Goal: Complete application form: Complete application form

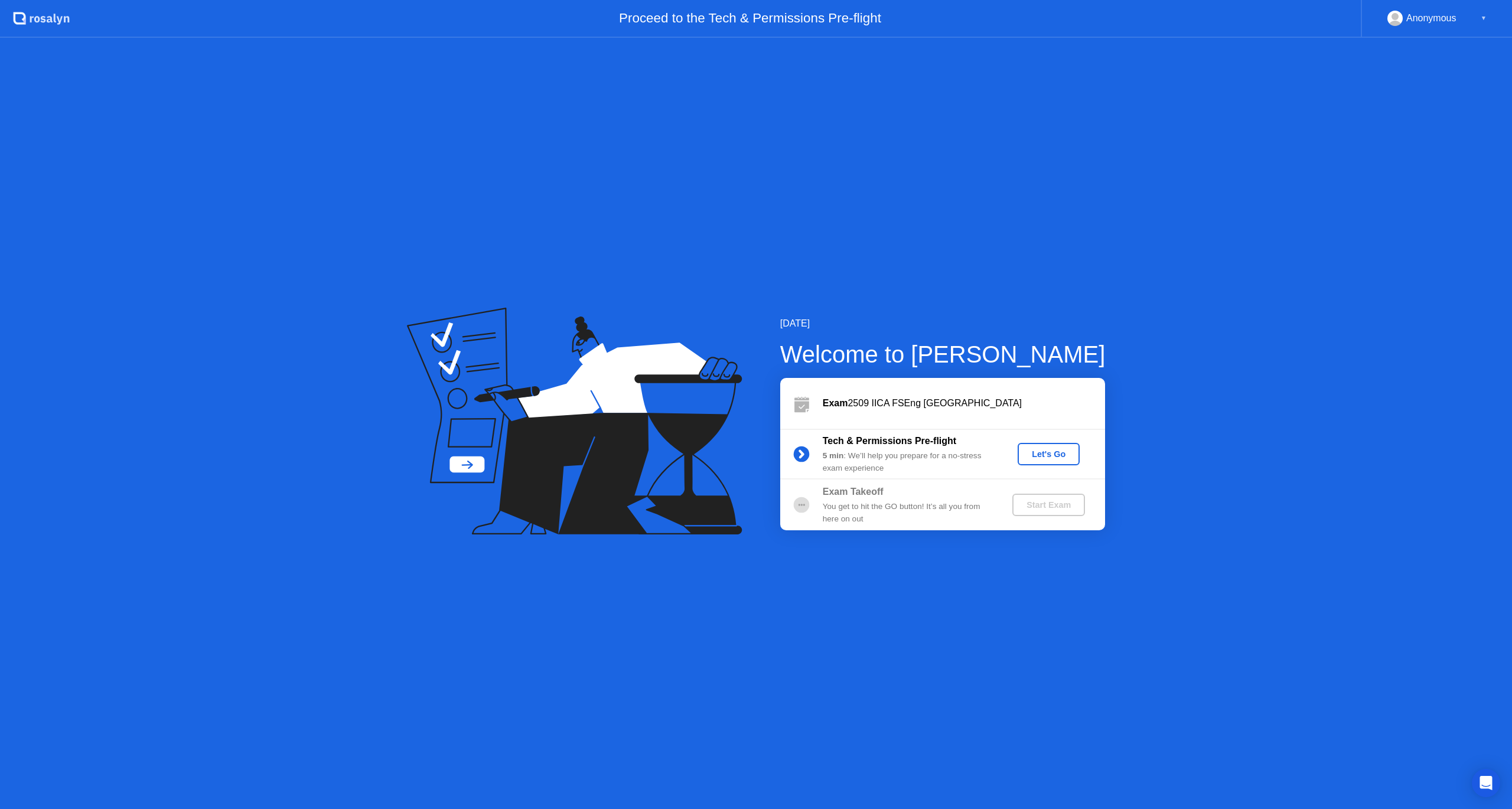
click at [1043, 446] on button "Let's Go" at bounding box center [1048, 454] width 62 height 22
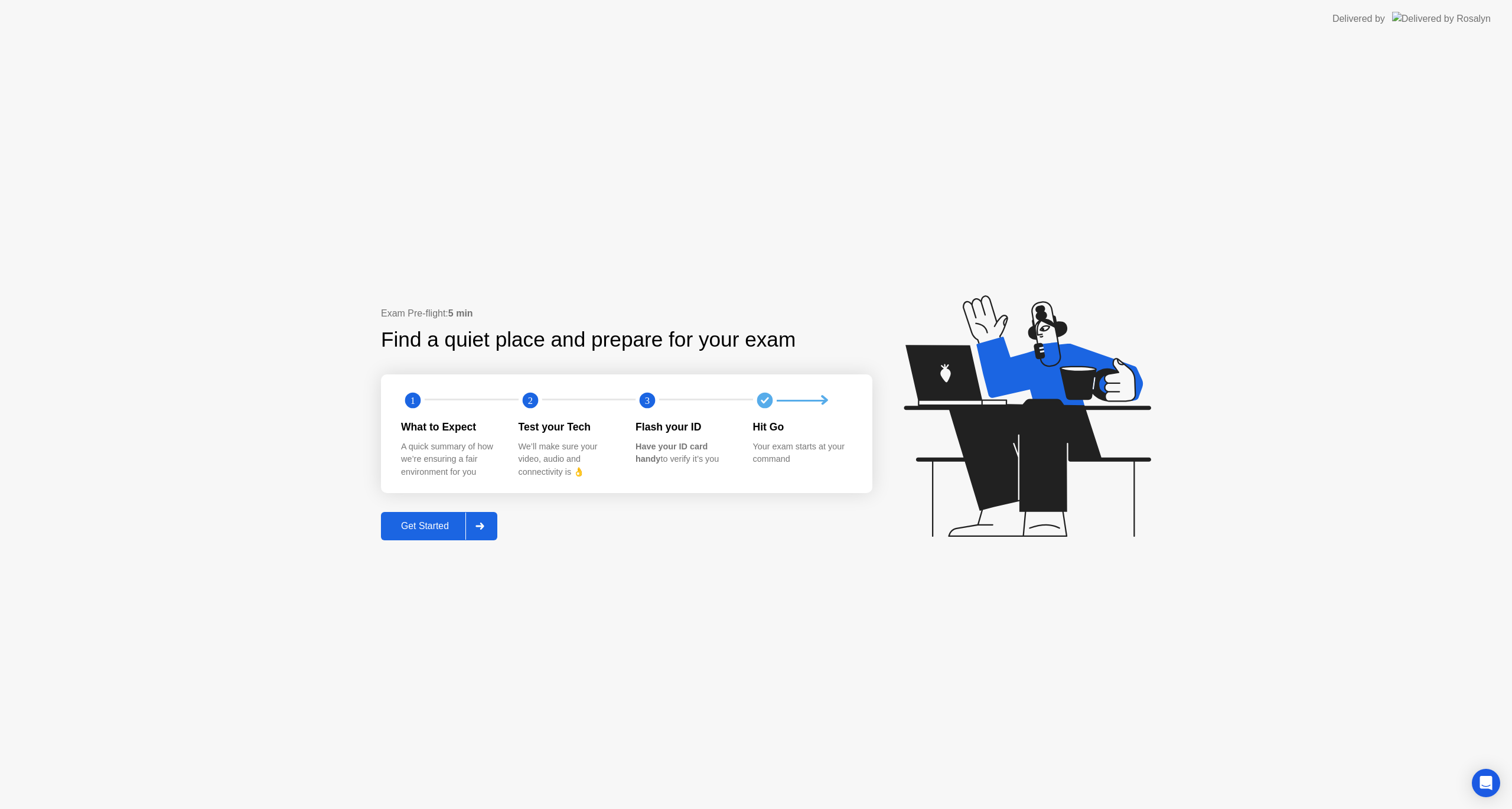
click at [423, 528] on div "Get Started" at bounding box center [424, 526] width 81 height 10
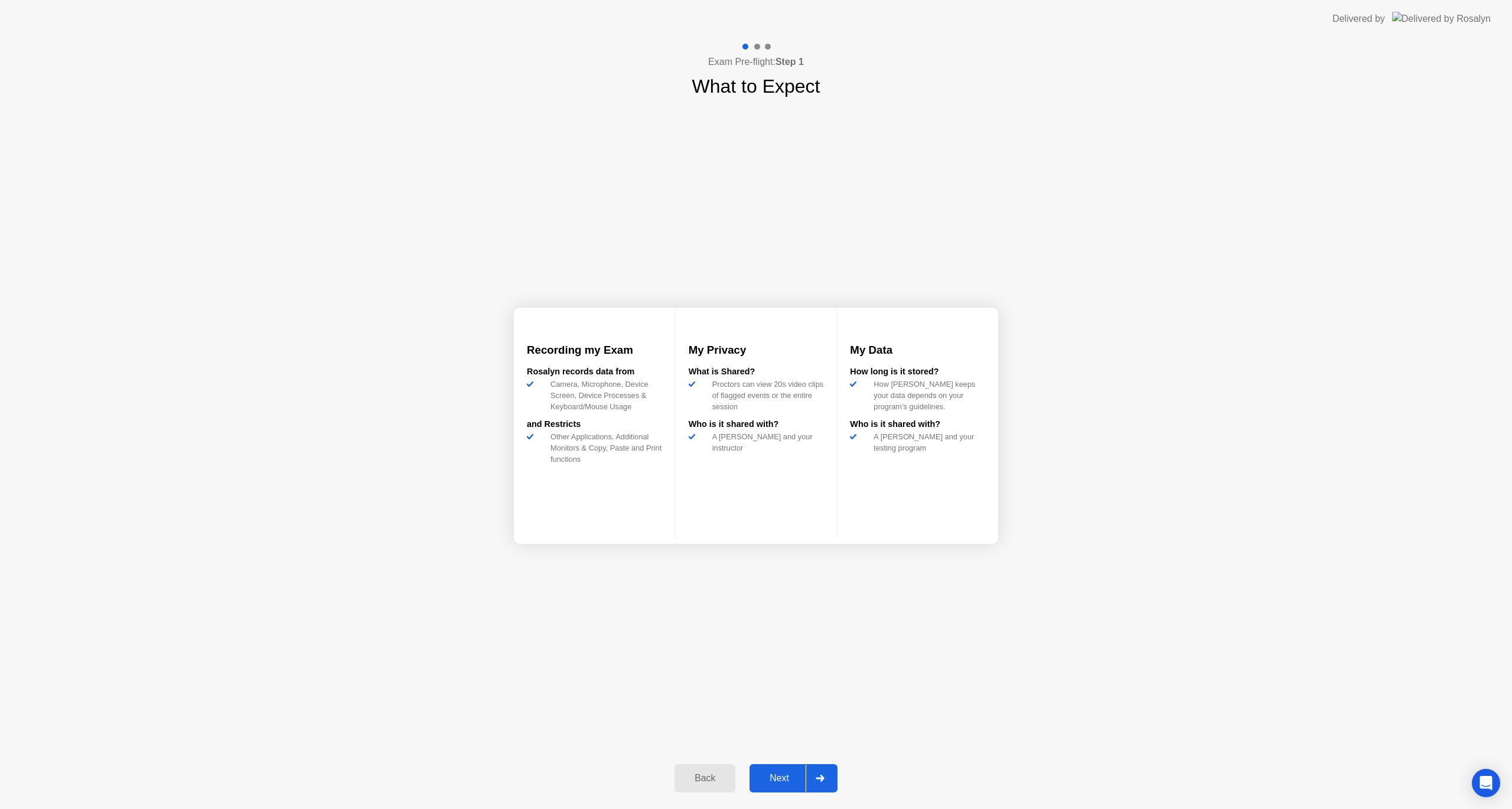
click at [781, 778] on div "Next" at bounding box center [779, 777] width 52 height 10
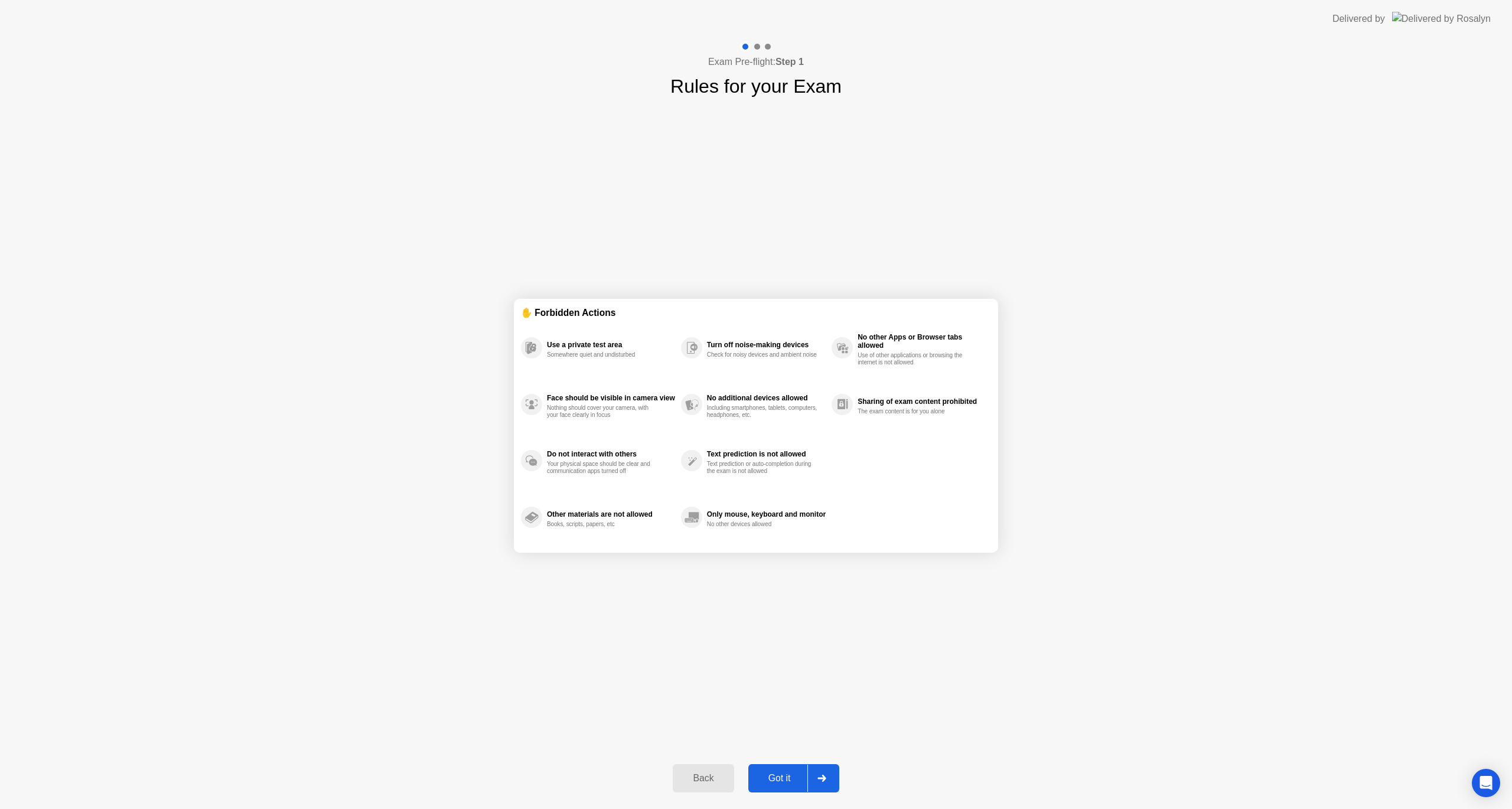
click at [781, 778] on div "Got it" at bounding box center [779, 777] width 56 height 10
select select "**********"
select select "*******"
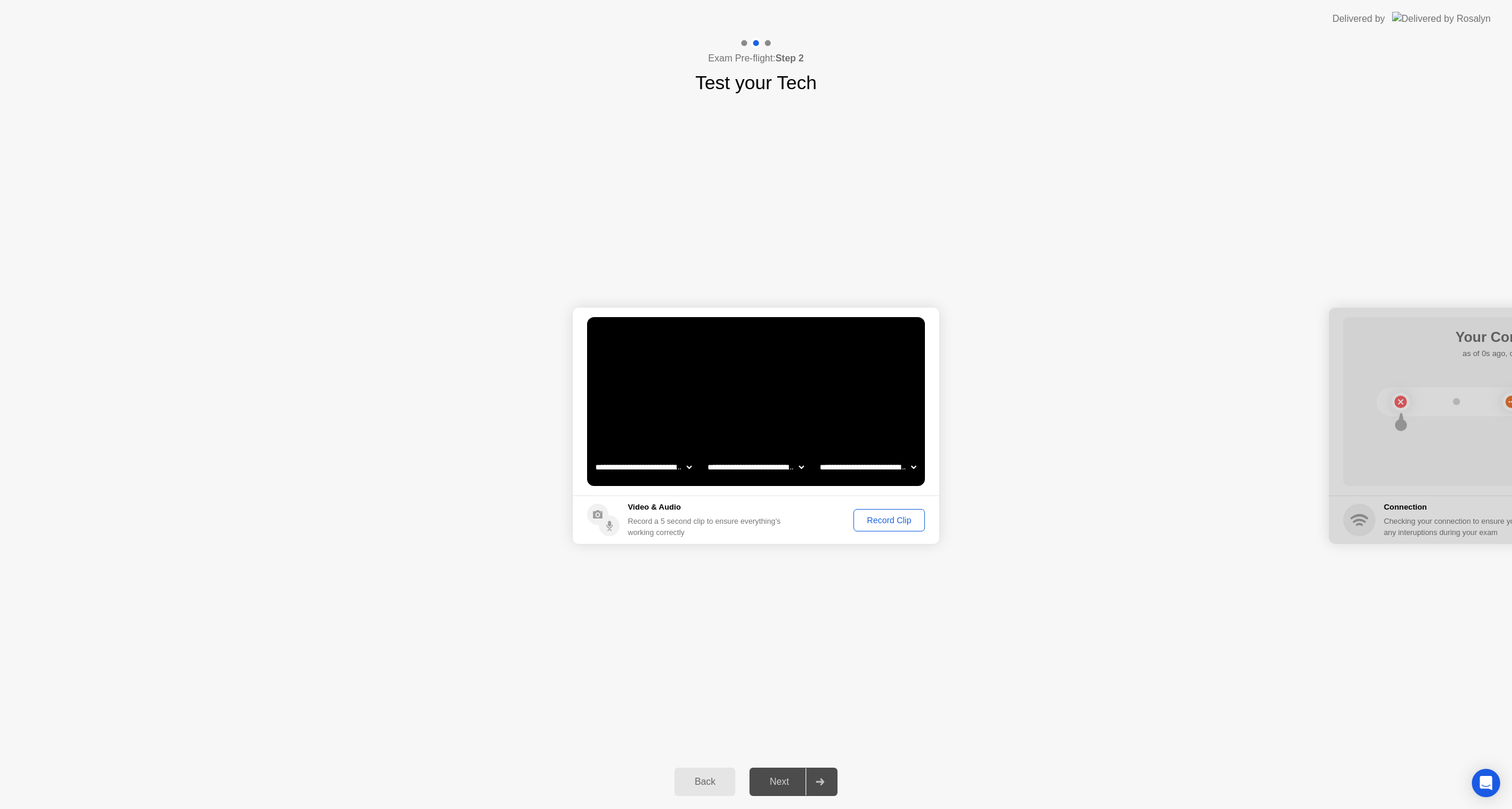
click at [890, 522] on div "Record Clip" at bounding box center [889, 520] width 63 height 9
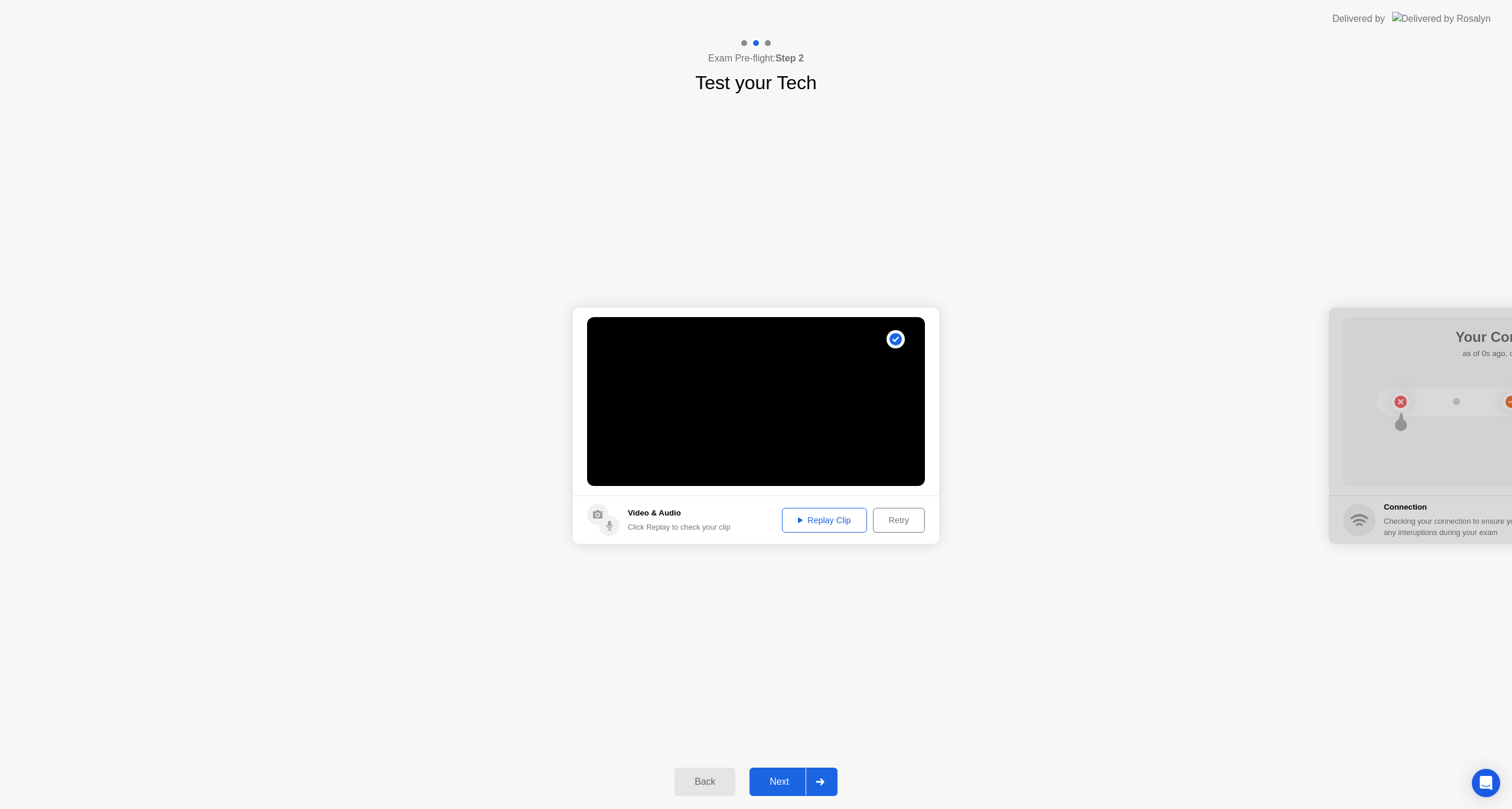
click at [771, 778] on div "Next" at bounding box center [779, 781] width 52 height 10
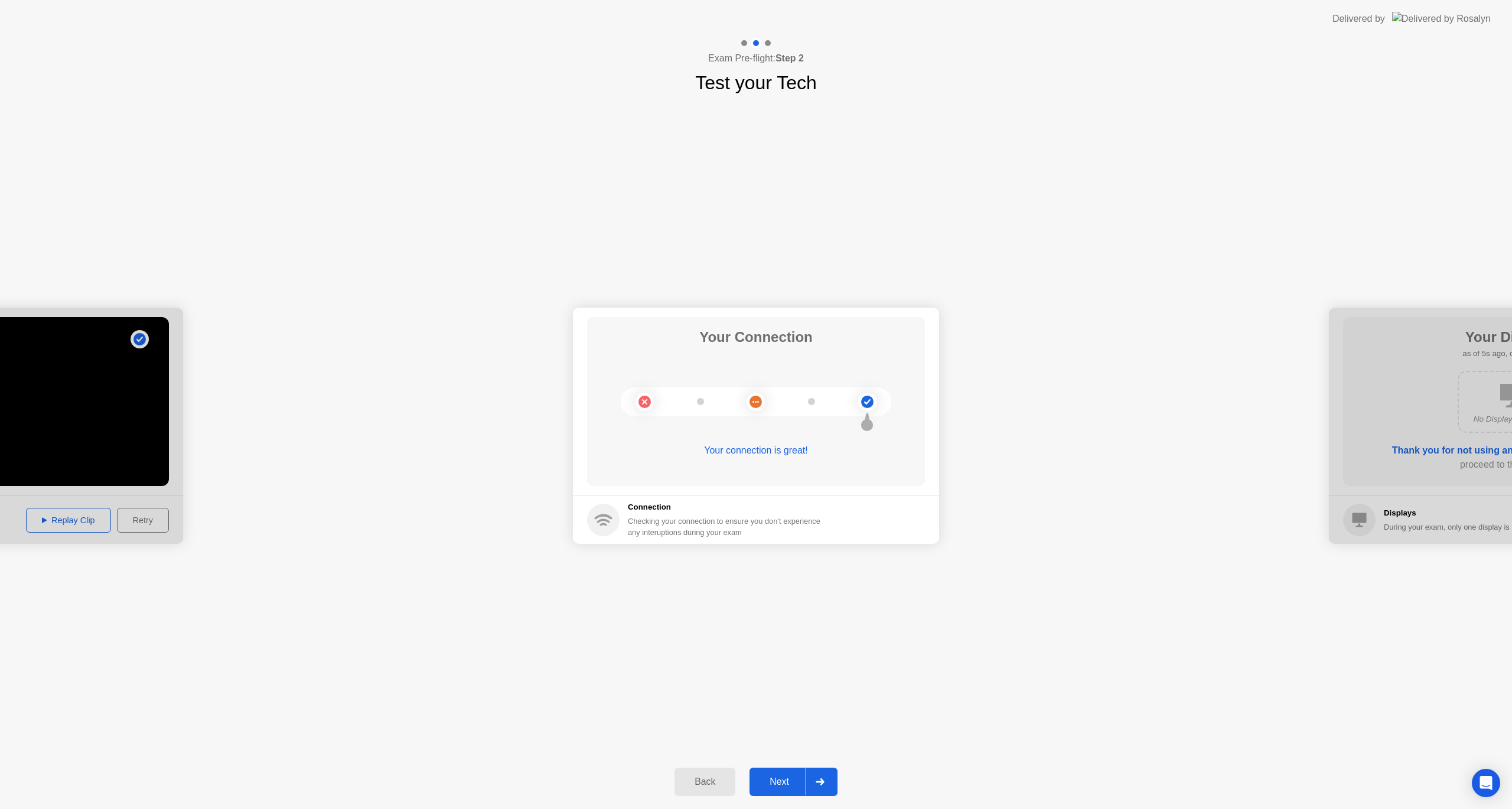
click at [775, 780] on div "Next" at bounding box center [779, 781] width 52 height 10
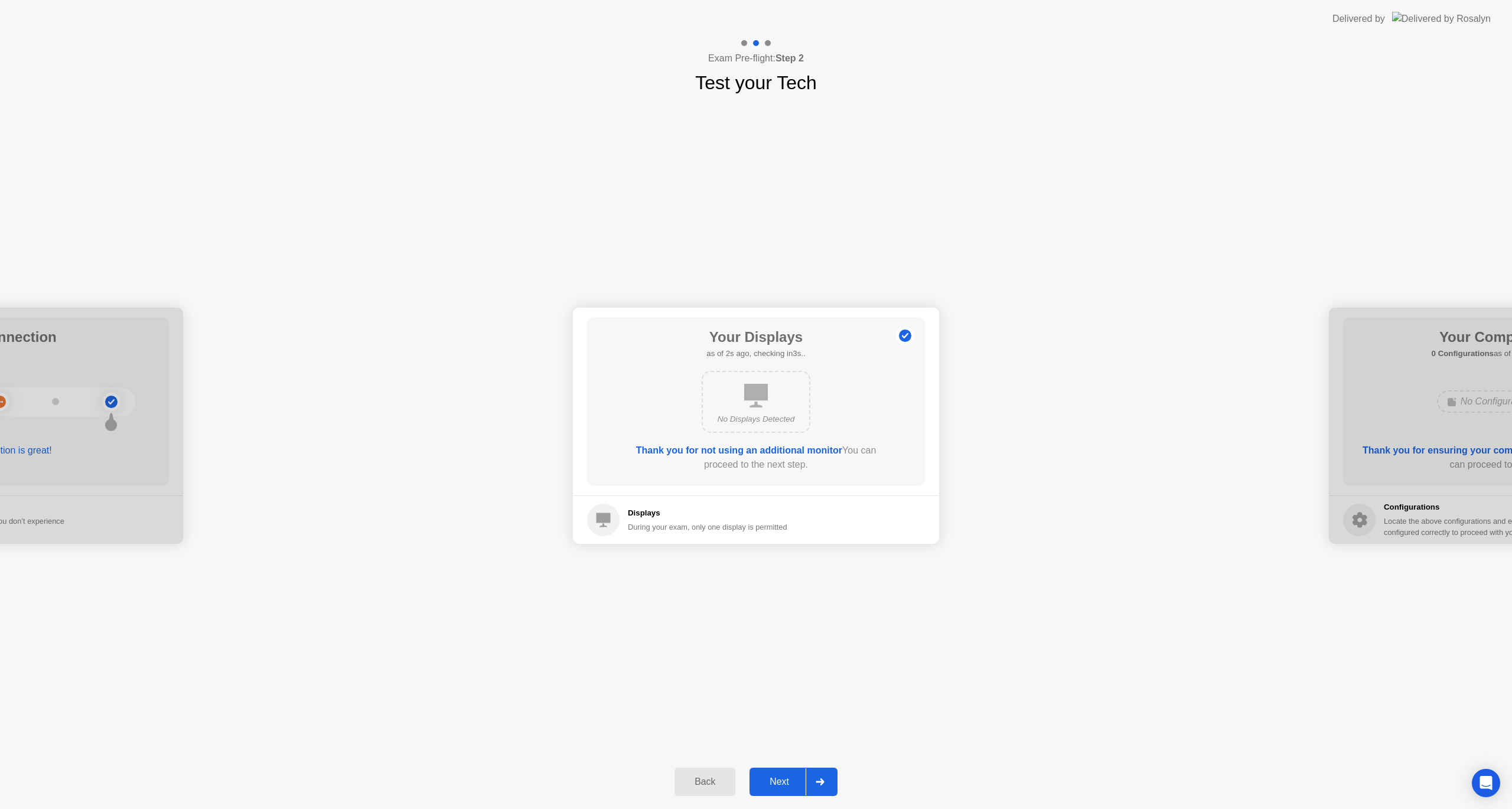
click at [774, 783] on div "Next" at bounding box center [779, 781] width 52 height 10
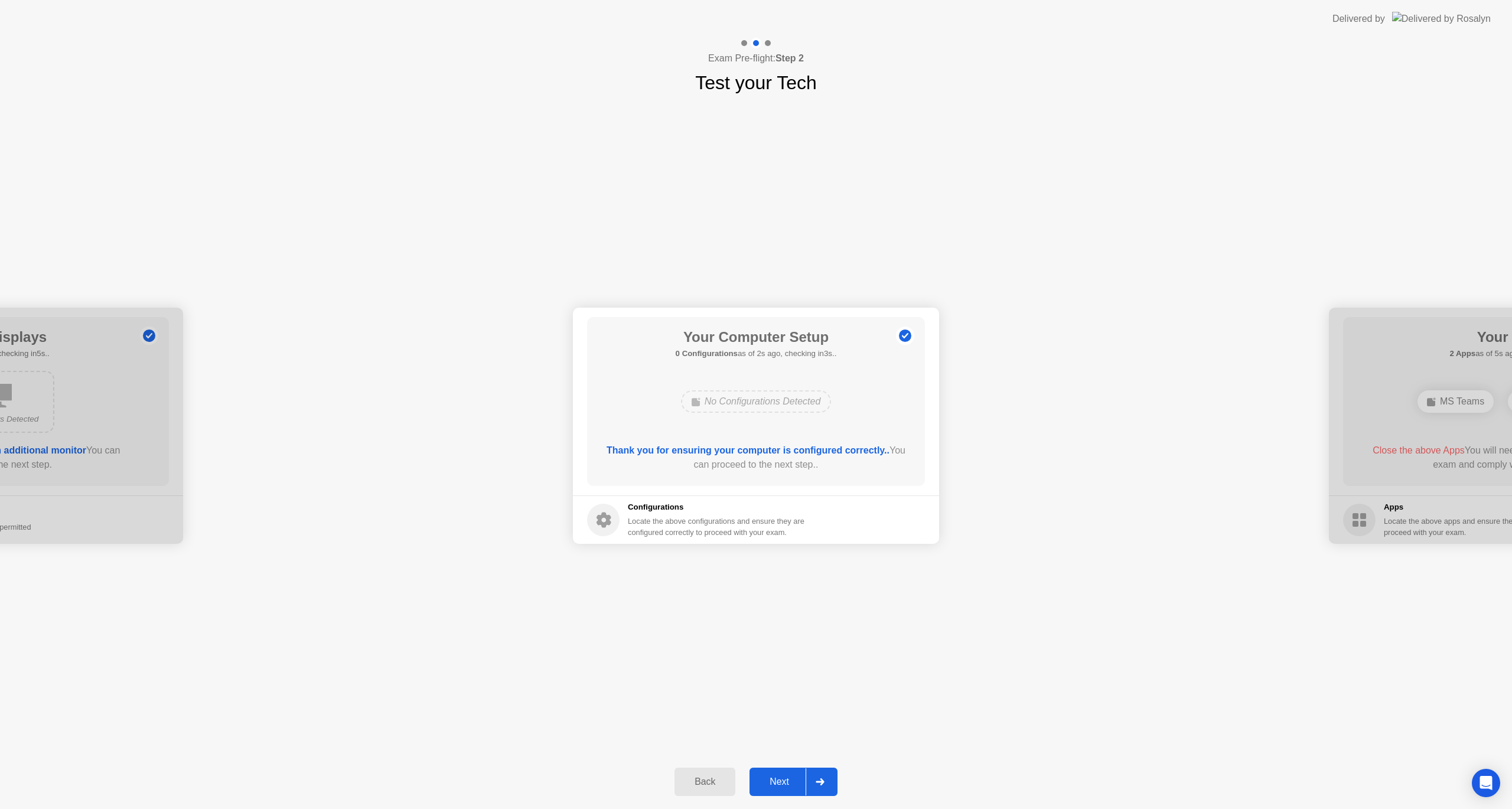
click at [777, 778] on div "Next" at bounding box center [779, 781] width 52 height 10
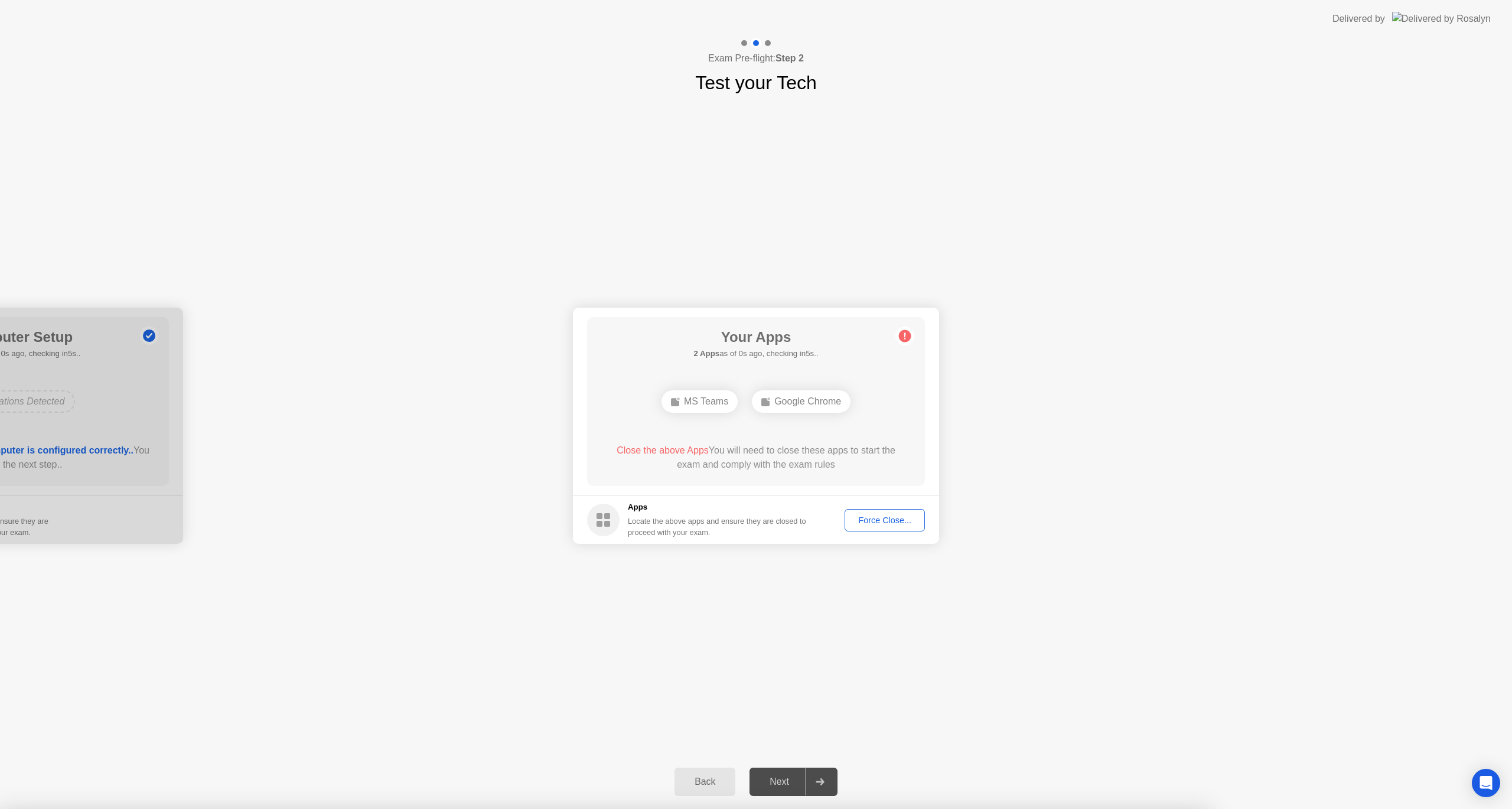
click at [878, 523] on div "Force Close..." at bounding box center [884, 520] width 72 height 9
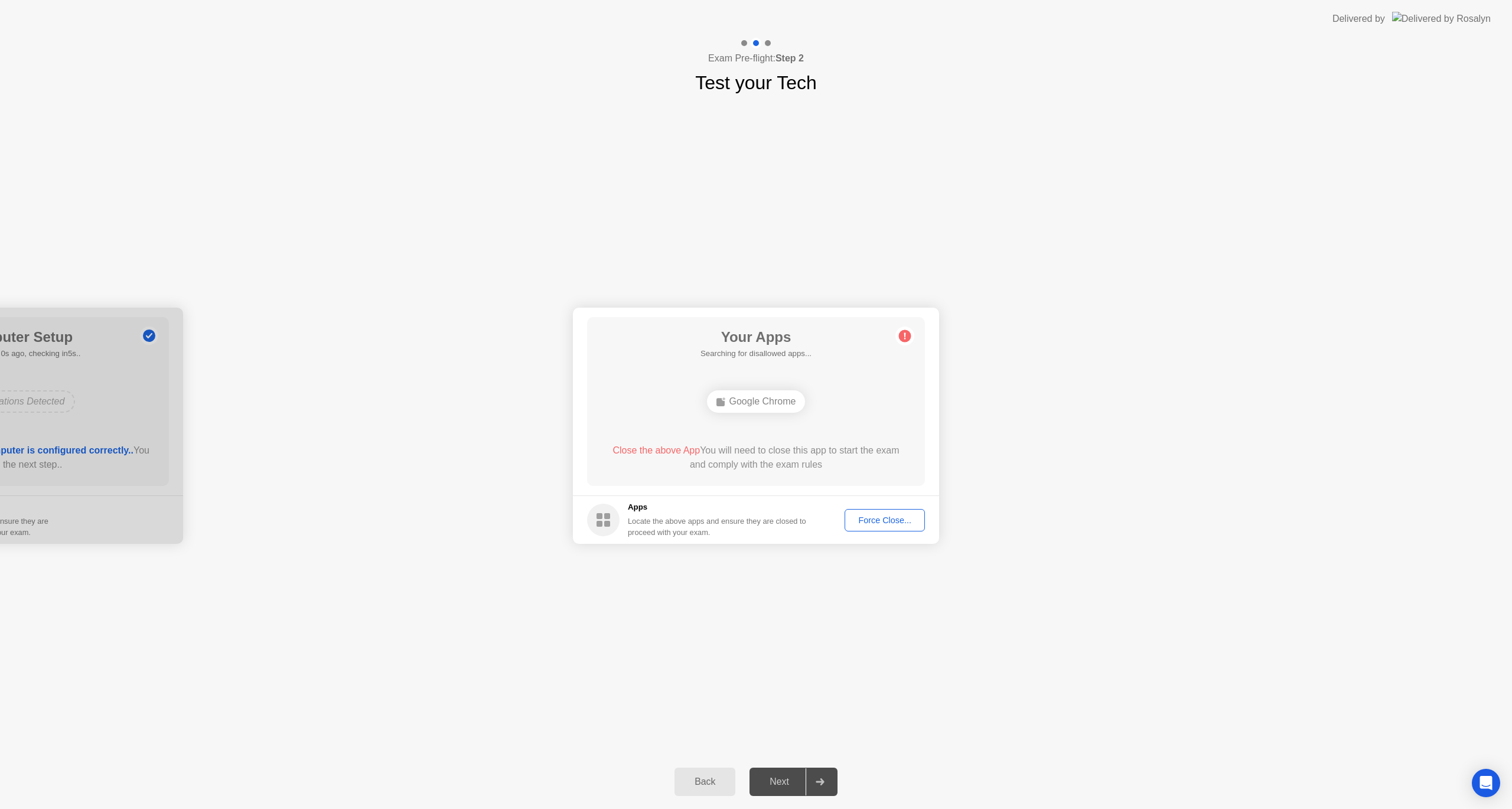
click at [890, 516] on div "Force Close..." at bounding box center [884, 520] width 72 height 9
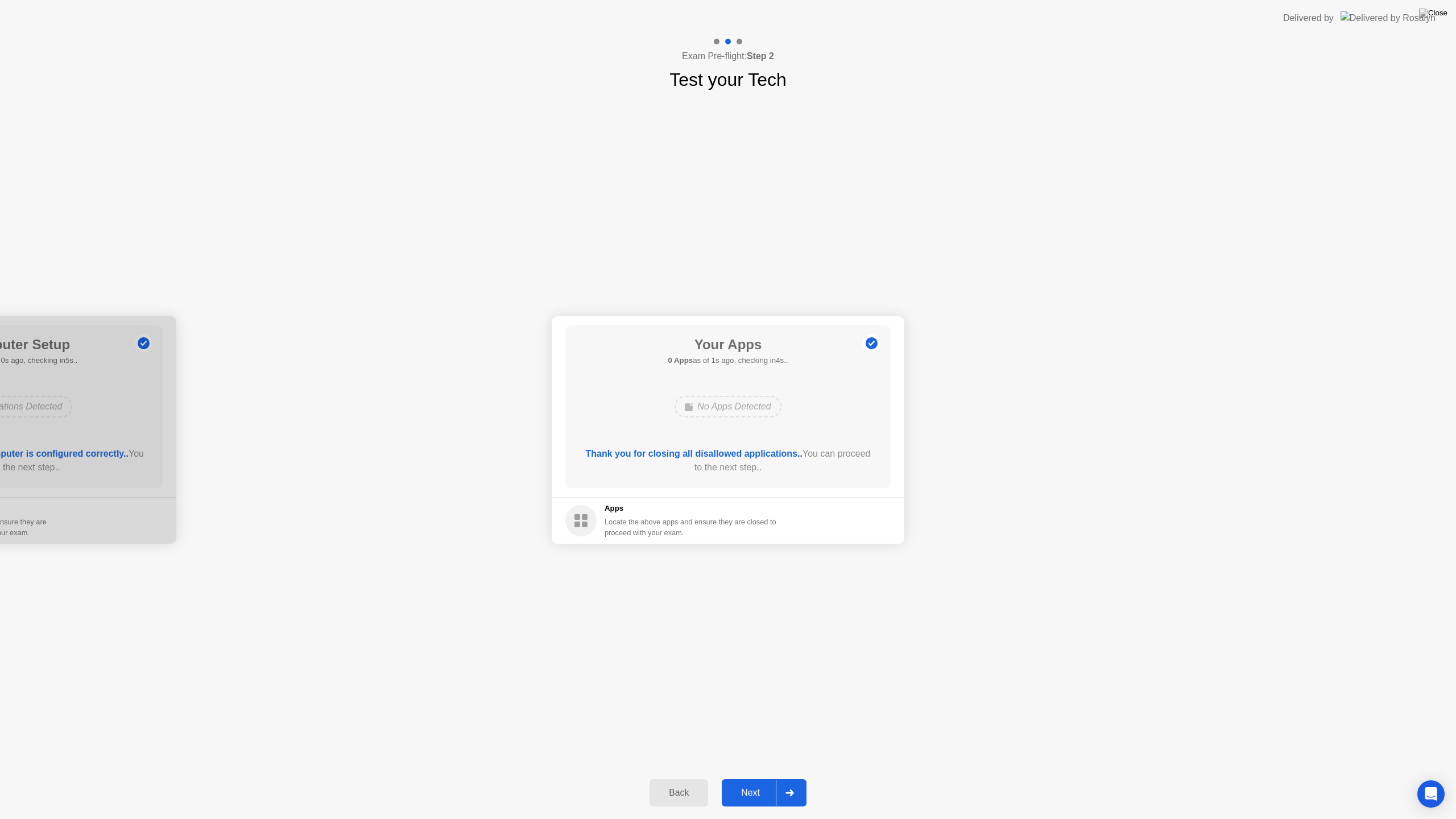
click at [744, 779] on div "Next" at bounding box center [750, 792] width 50 height 10
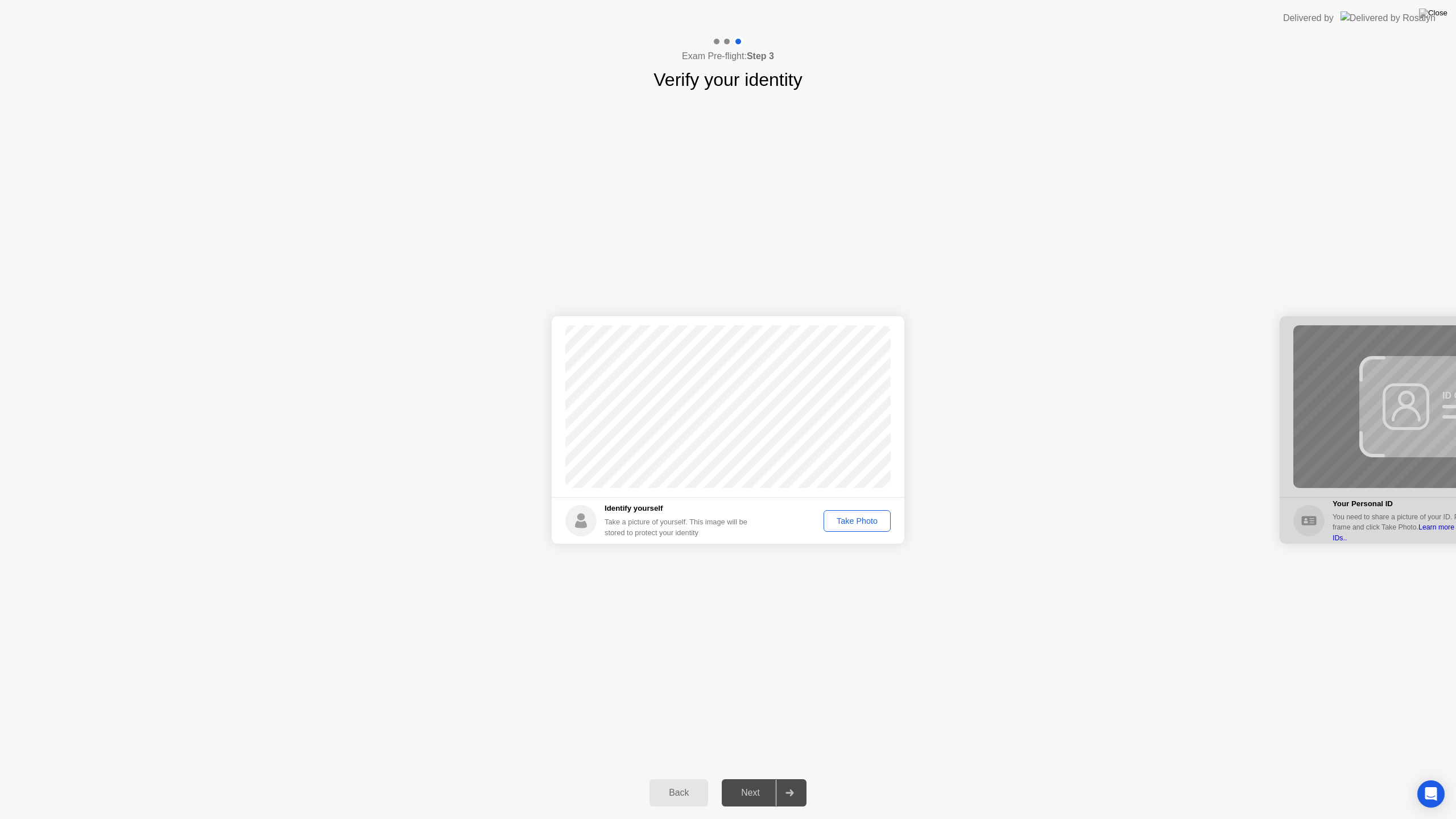
click at [868, 516] on div "Take Photo" at bounding box center [857, 521] width 59 height 9
click at [745, 779] on button "Next" at bounding box center [764, 793] width 84 height 27
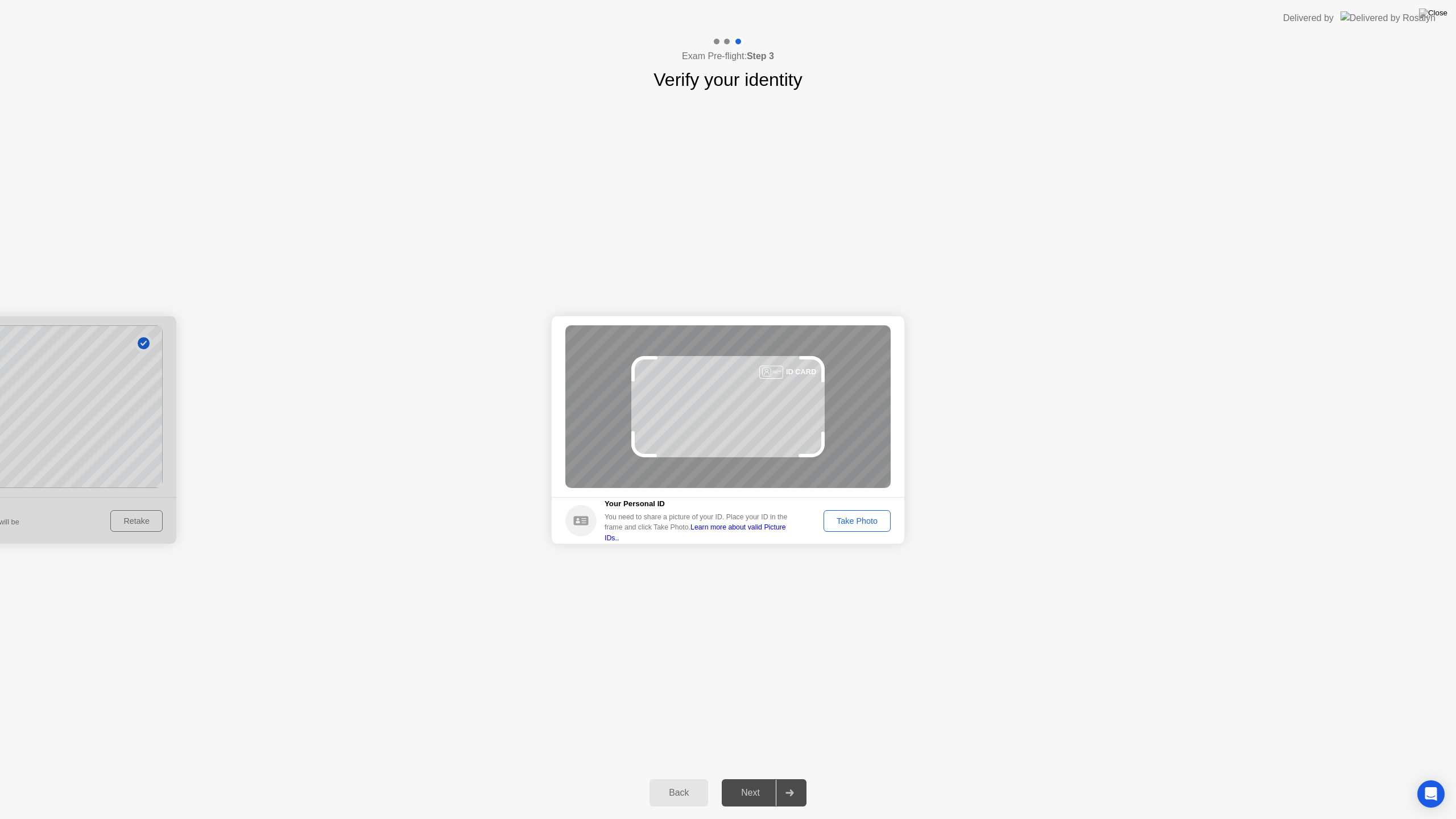
click at [840, 521] on div "Take Photo" at bounding box center [857, 521] width 59 height 9
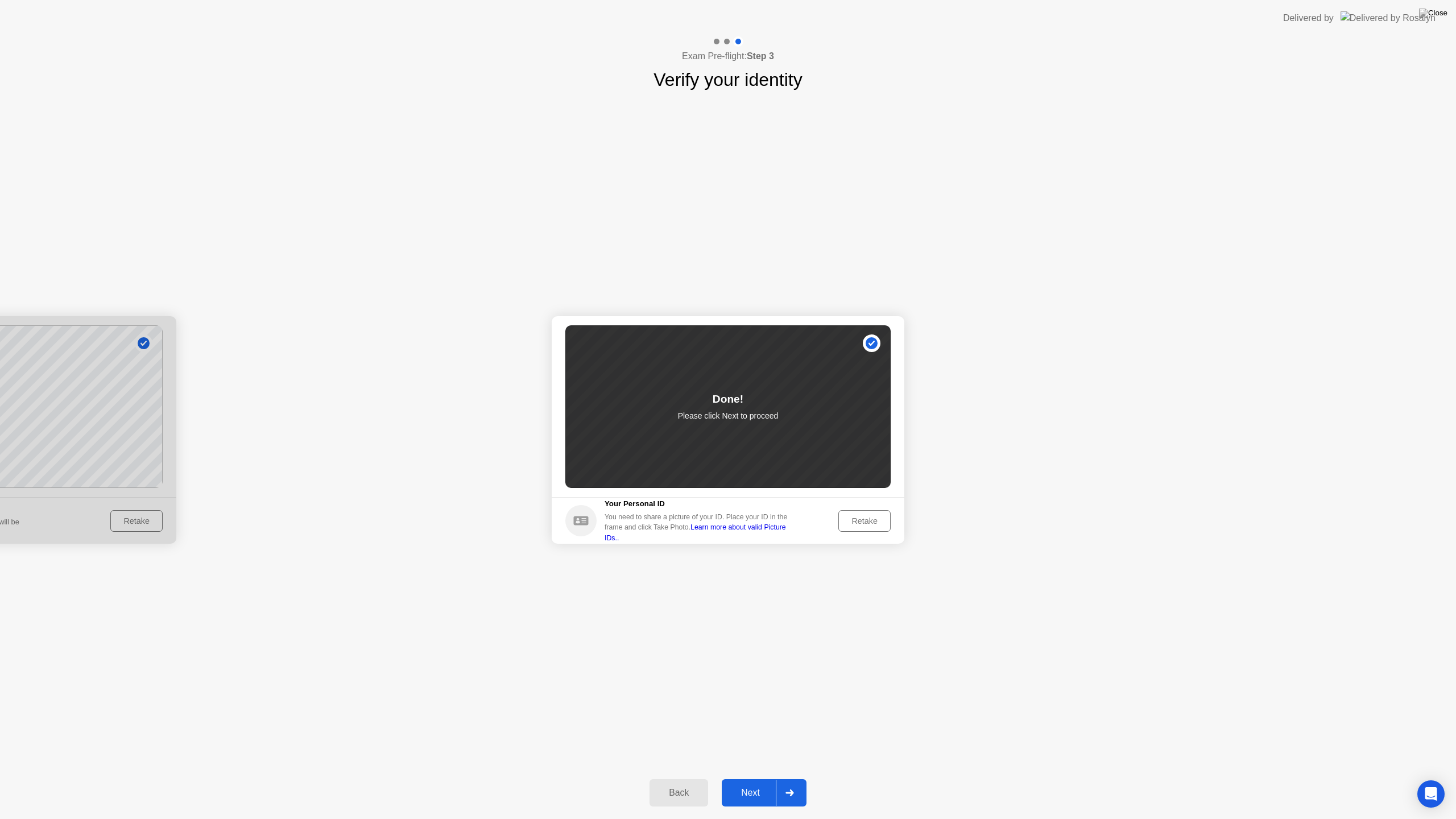
click at [741, 779] on div "Next" at bounding box center [750, 792] width 50 height 10
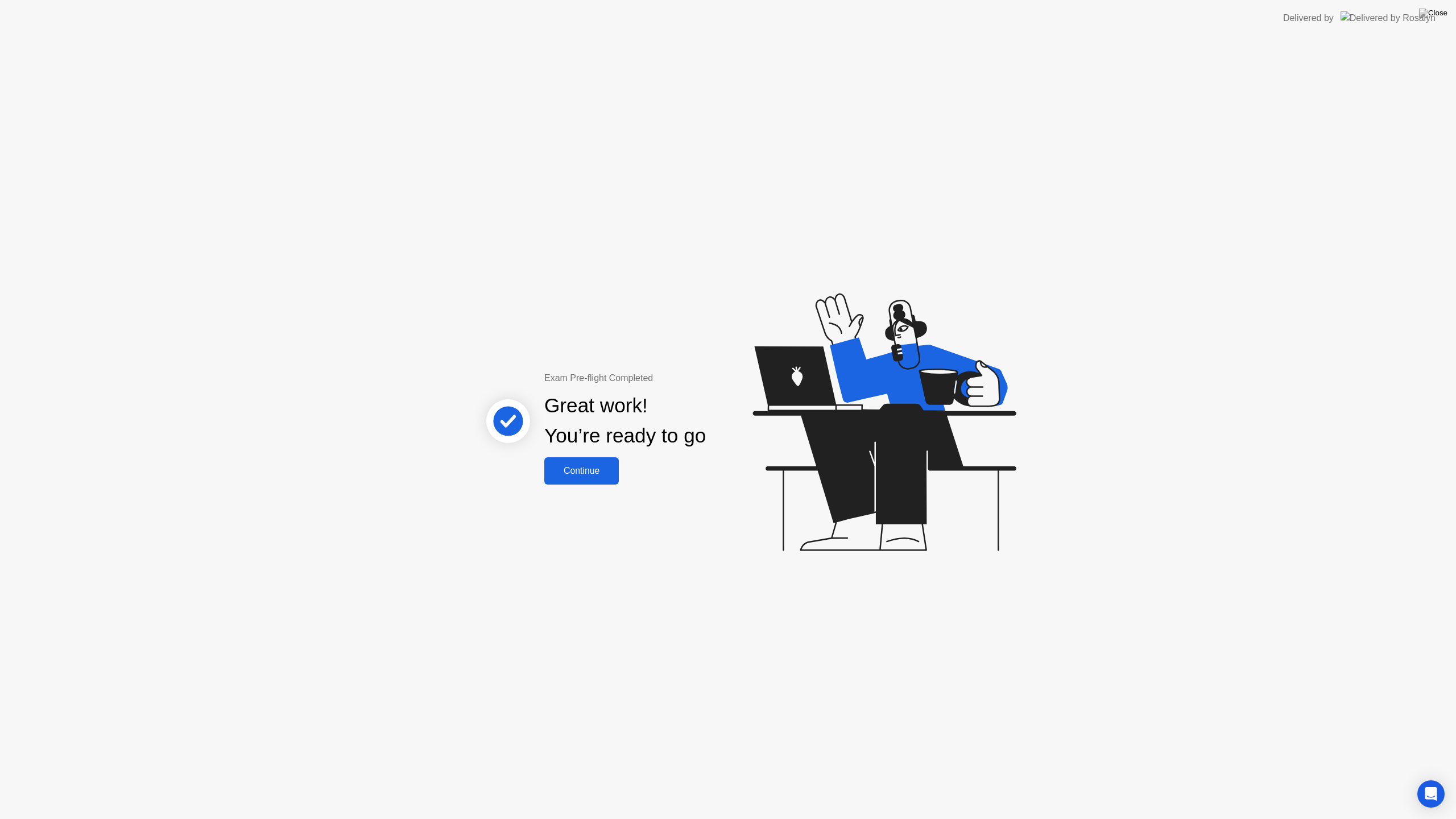
click at [600, 466] on div "Continue" at bounding box center [581, 471] width 67 height 10
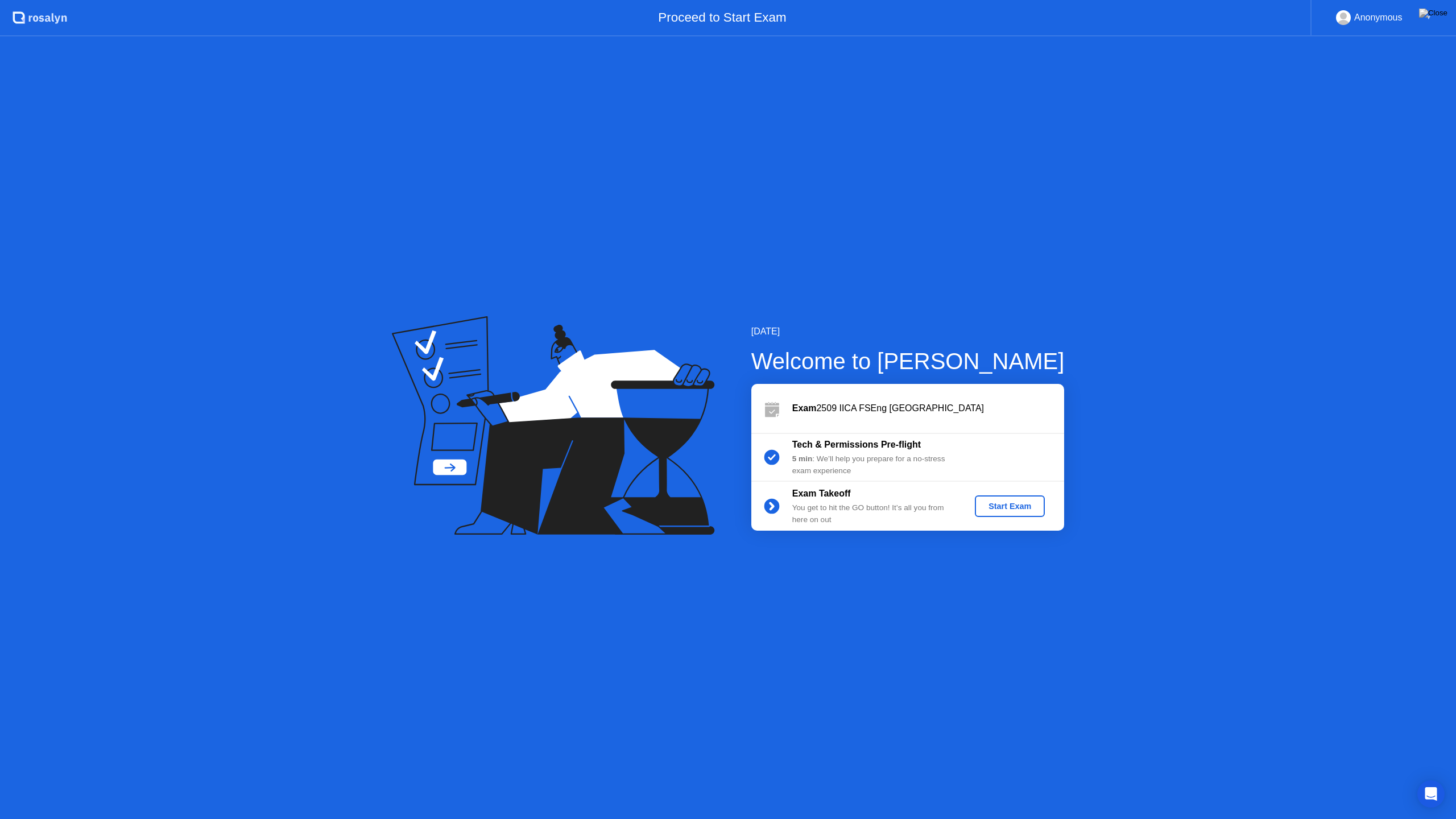
click at [1014, 506] on div "Start Exam" at bounding box center [1010, 506] width 61 height 9
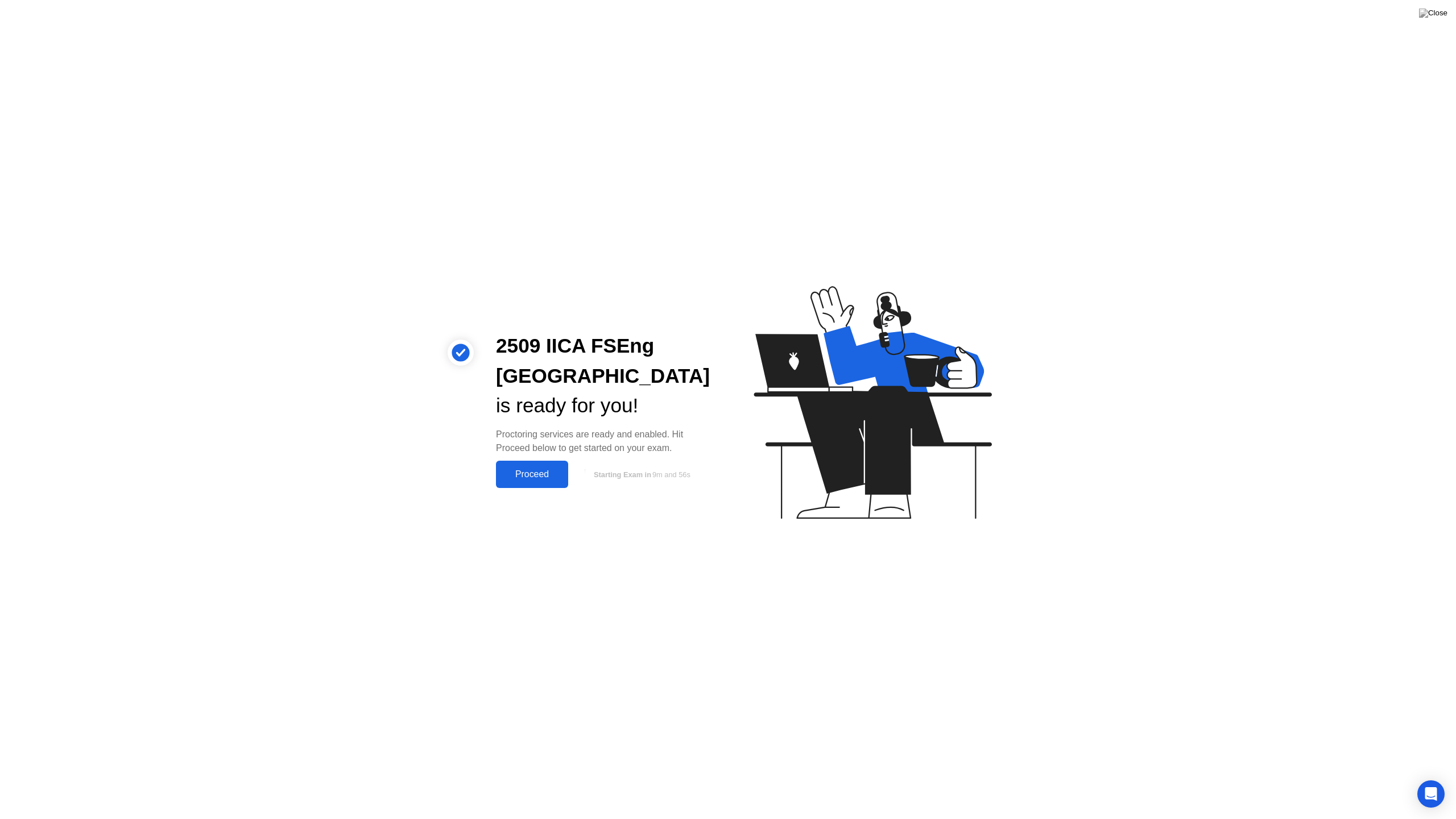
click at [530, 474] on div "Proceed" at bounding box center [531, 474] width 66 height 10
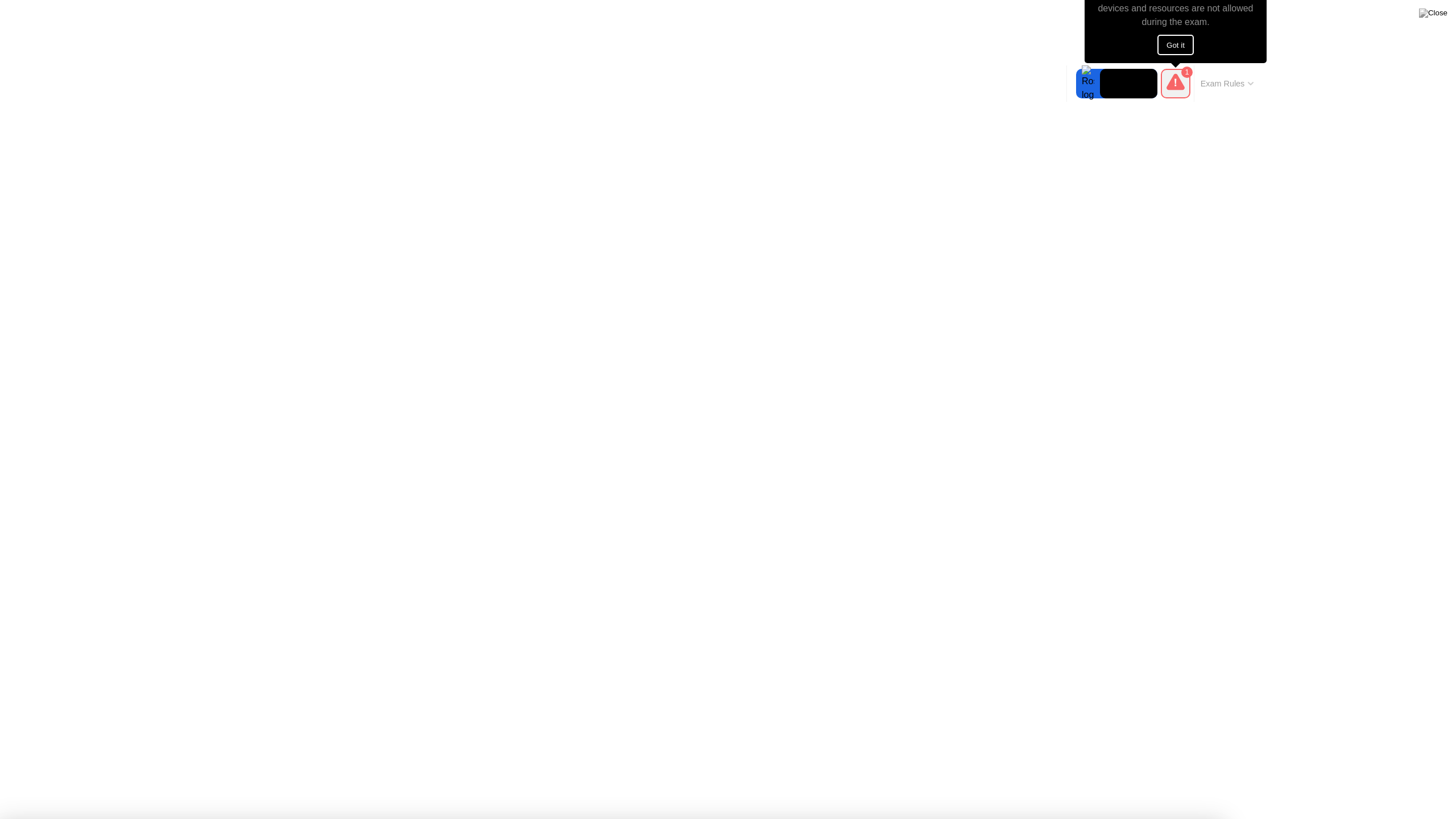
click at [1189, 39] on button "Got it" at bounding box center [1175, 45] width 37 height 21
